Goal: Navigation & Orientation: Find specific page/section

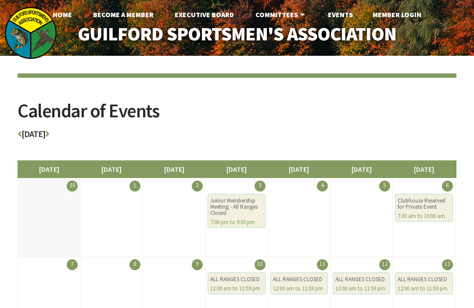
click at [21, 130] on icon at bounding box center [20, 134] width 4 height 9
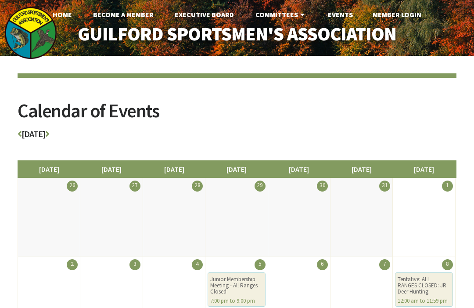
click at [20, 134] on icon at bounding box center [20, 134] width 4 height 9
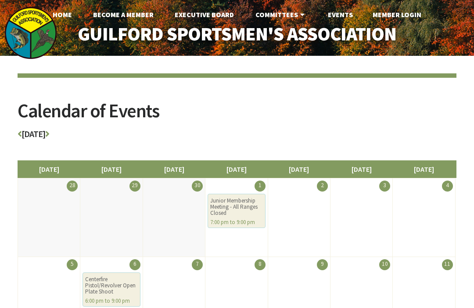
click at [21, 137] on icon at bounding box center [20, 134] width 4 height 9
